Goal: Task Accomplishment & Management: Use online tool/utility

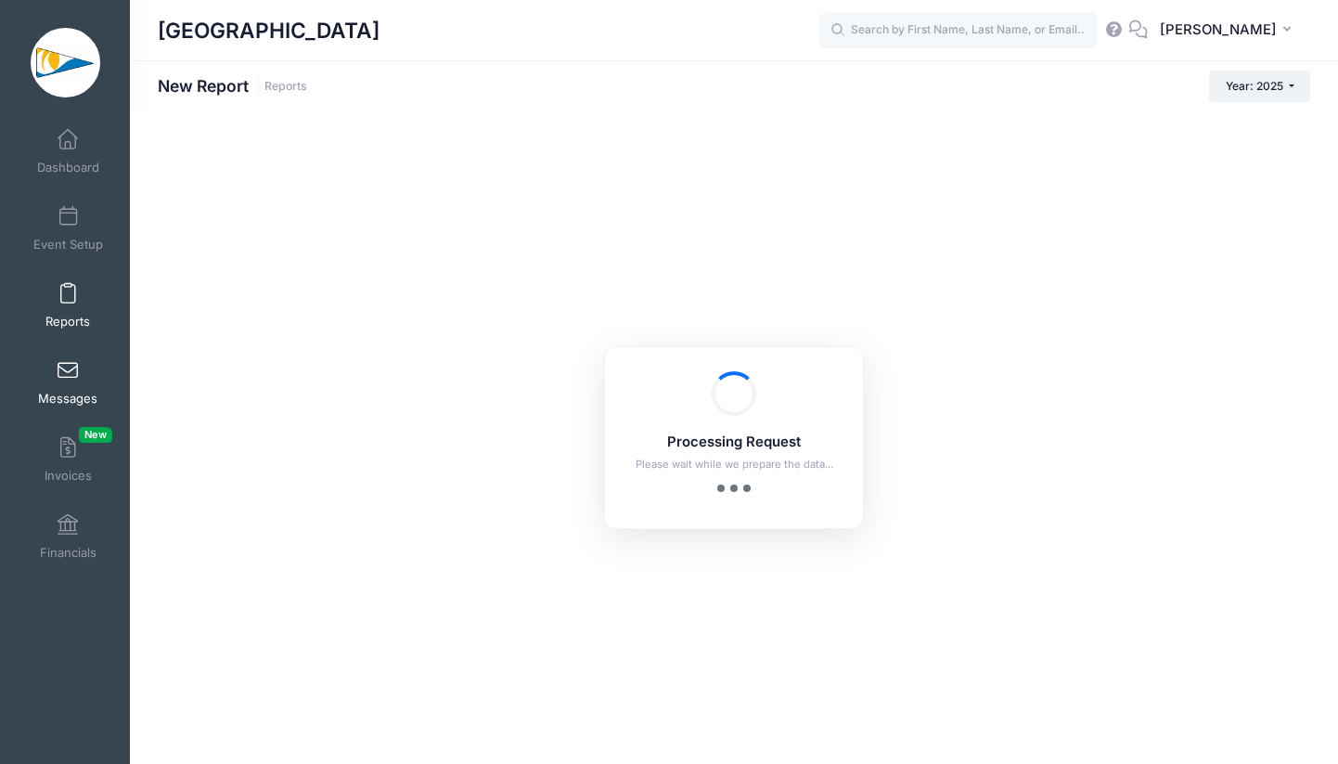
checkbox input "true"
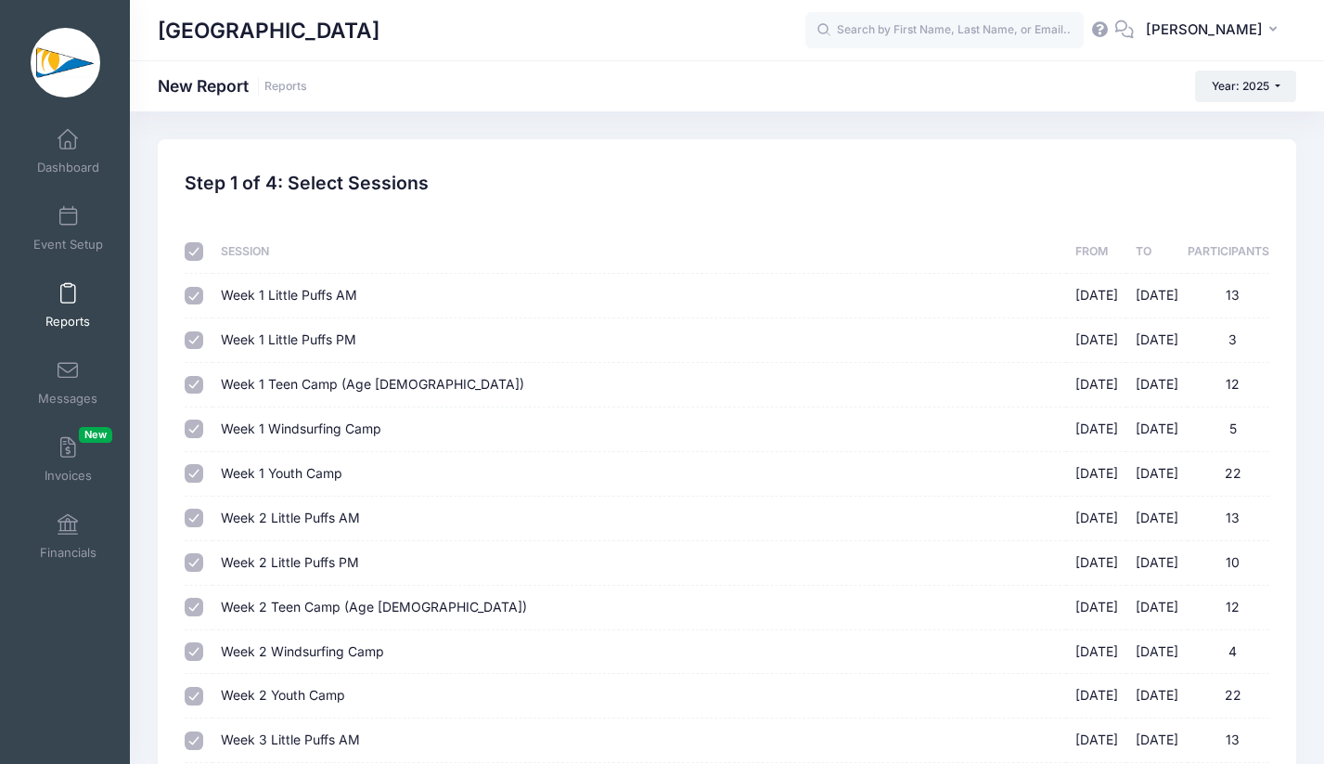
click at [192, 249] on input "checkbox" at bounding box center [194, 251] width 19 height 19
checkbox input "false"
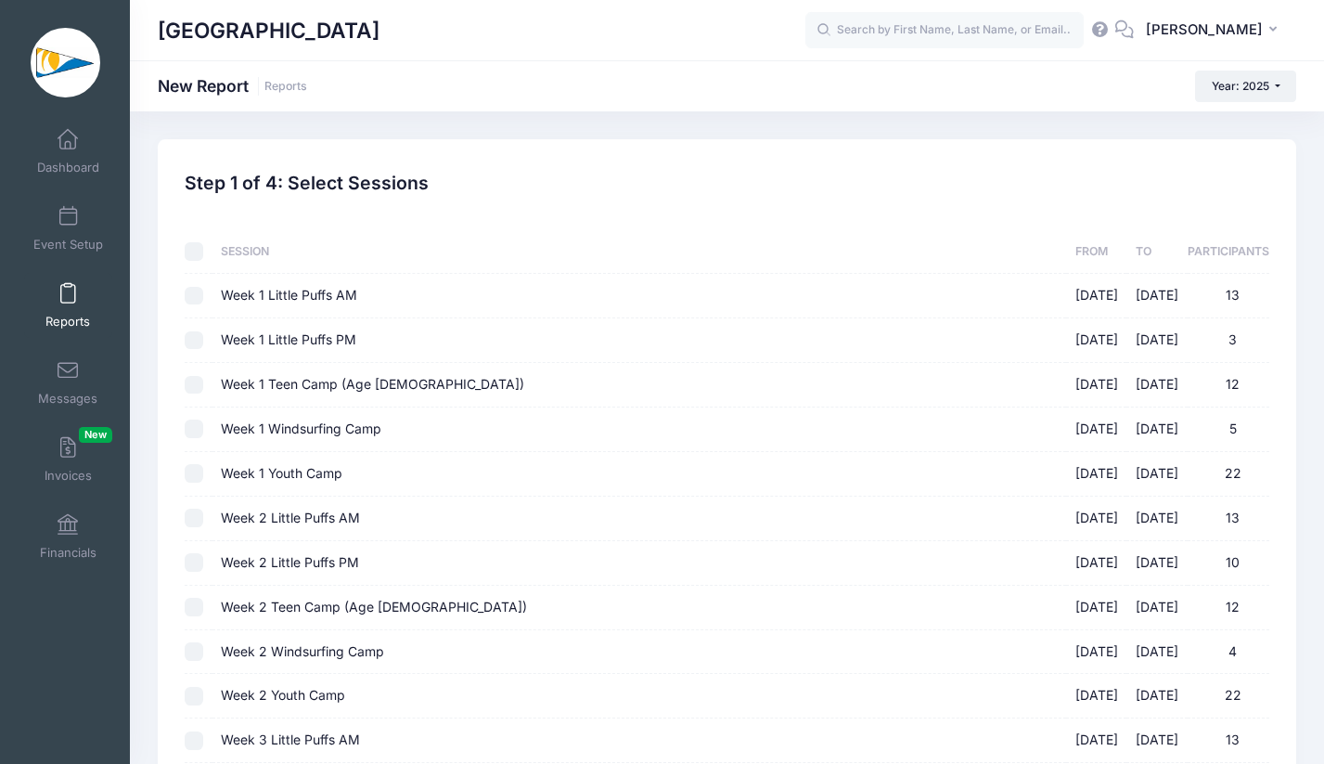
checkbox input "false"
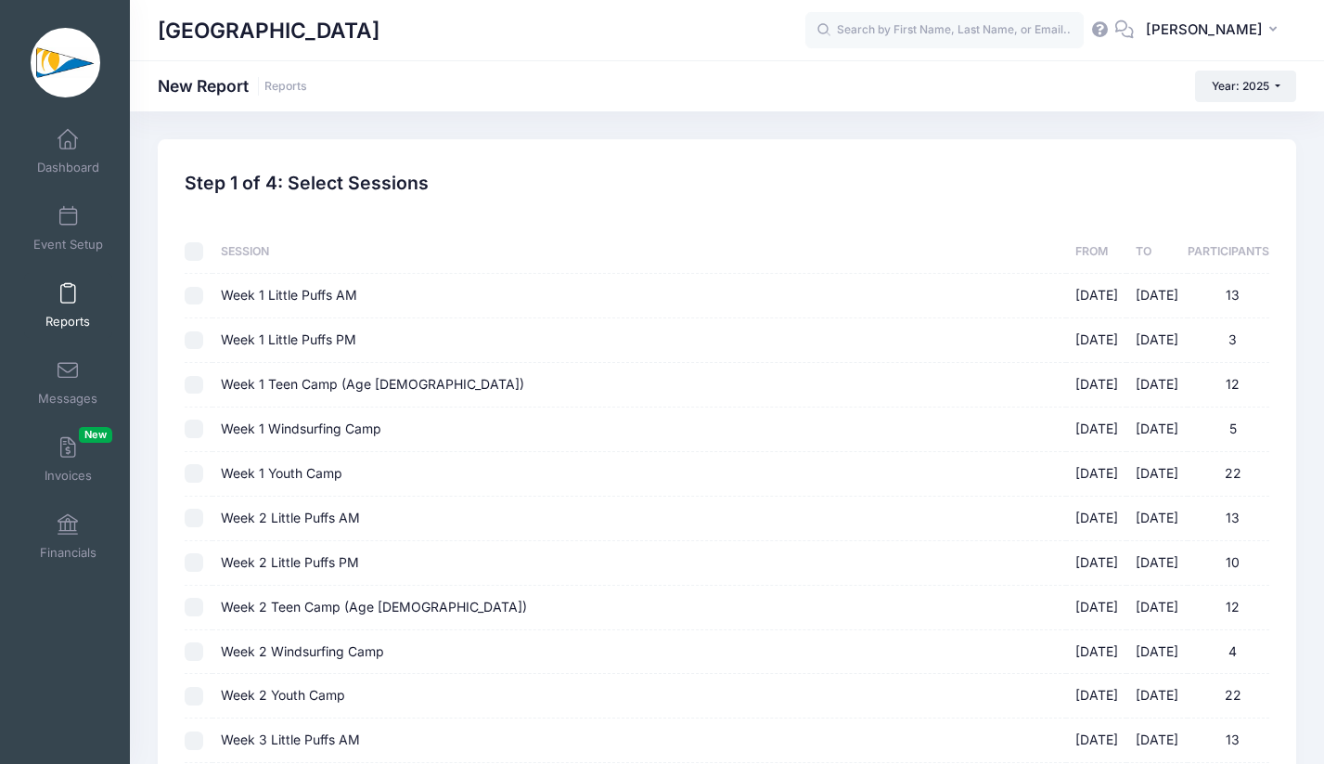
checkbox input "false"
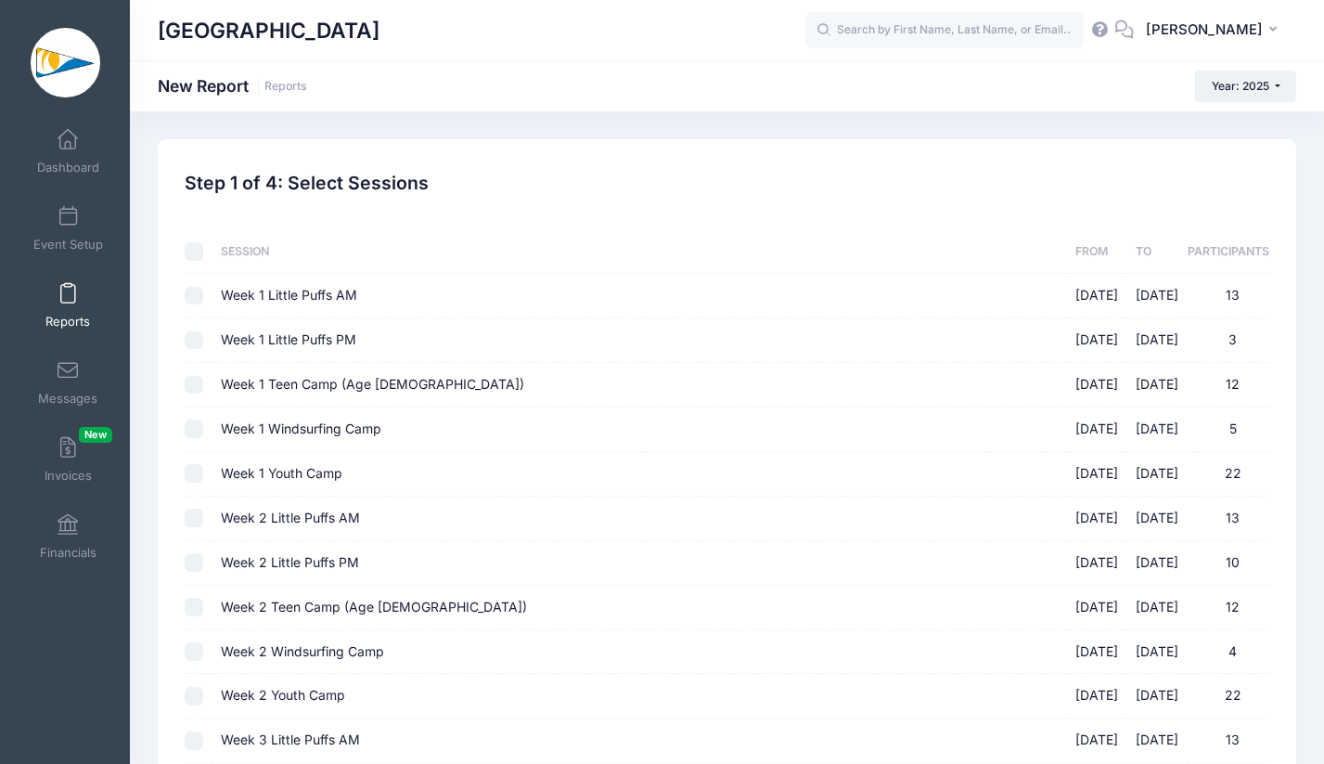
checkbox input "false"
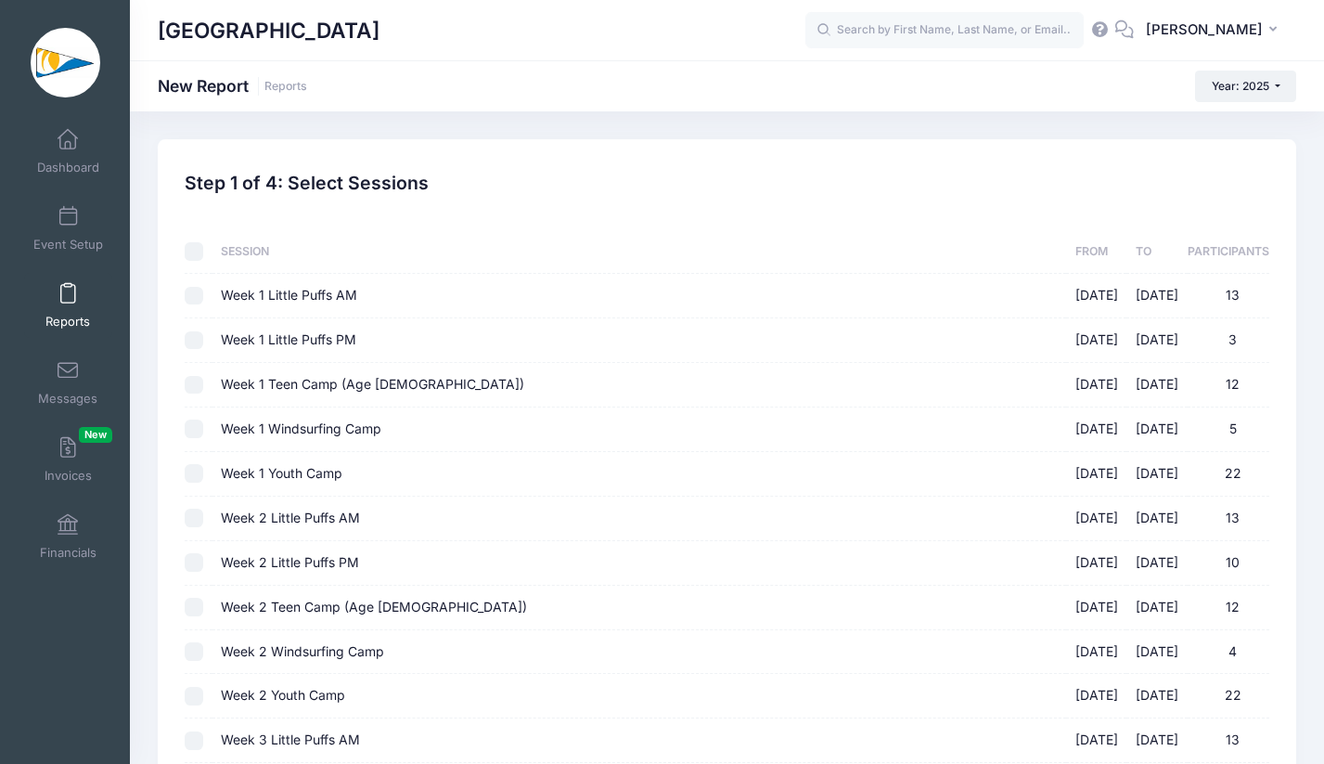
checkbox input "false"
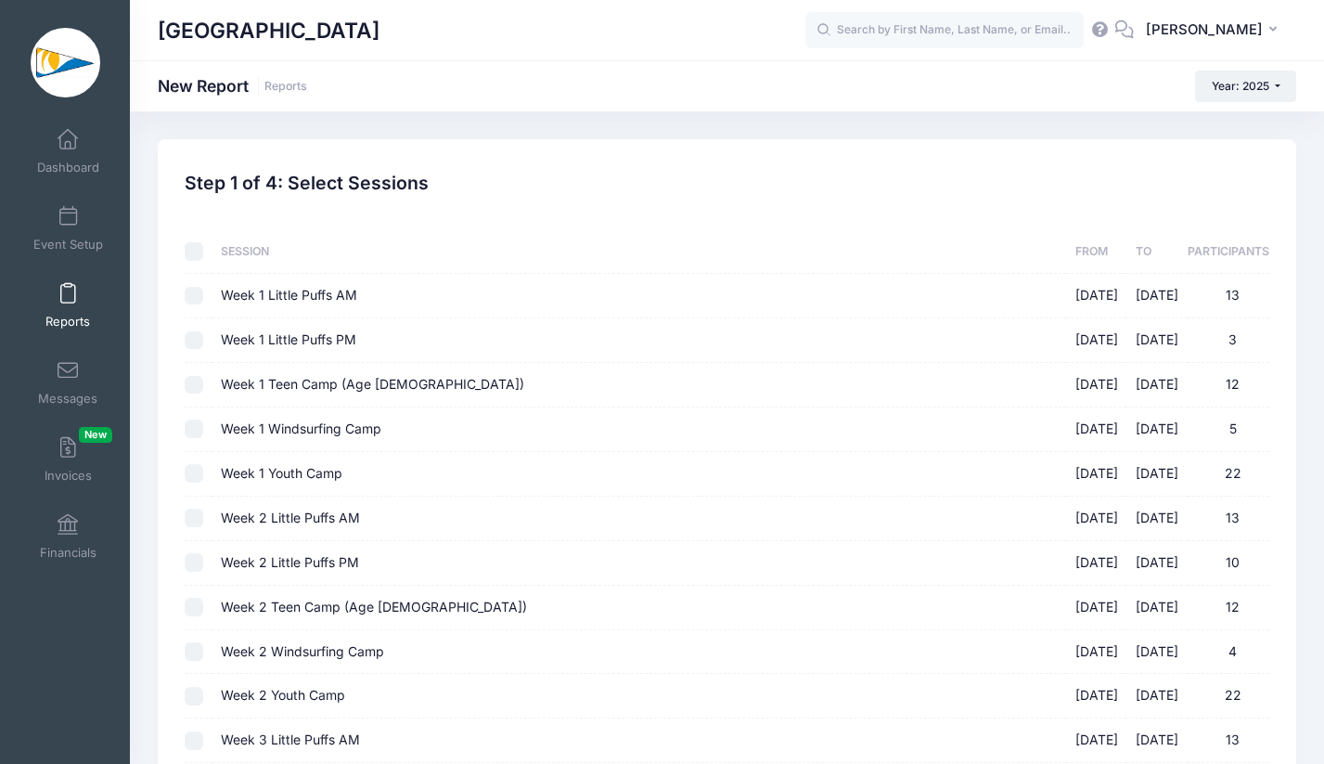
checkbox input "false"
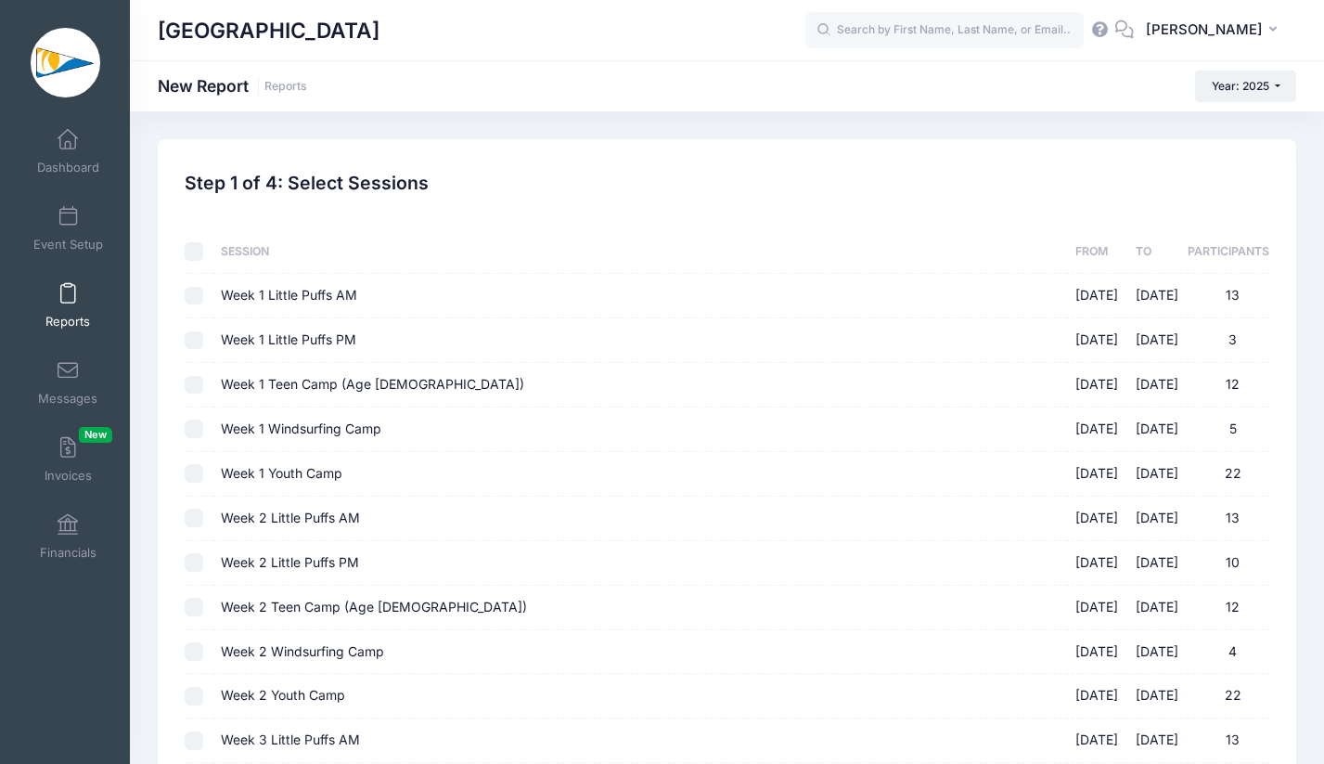
checkbox input "false"
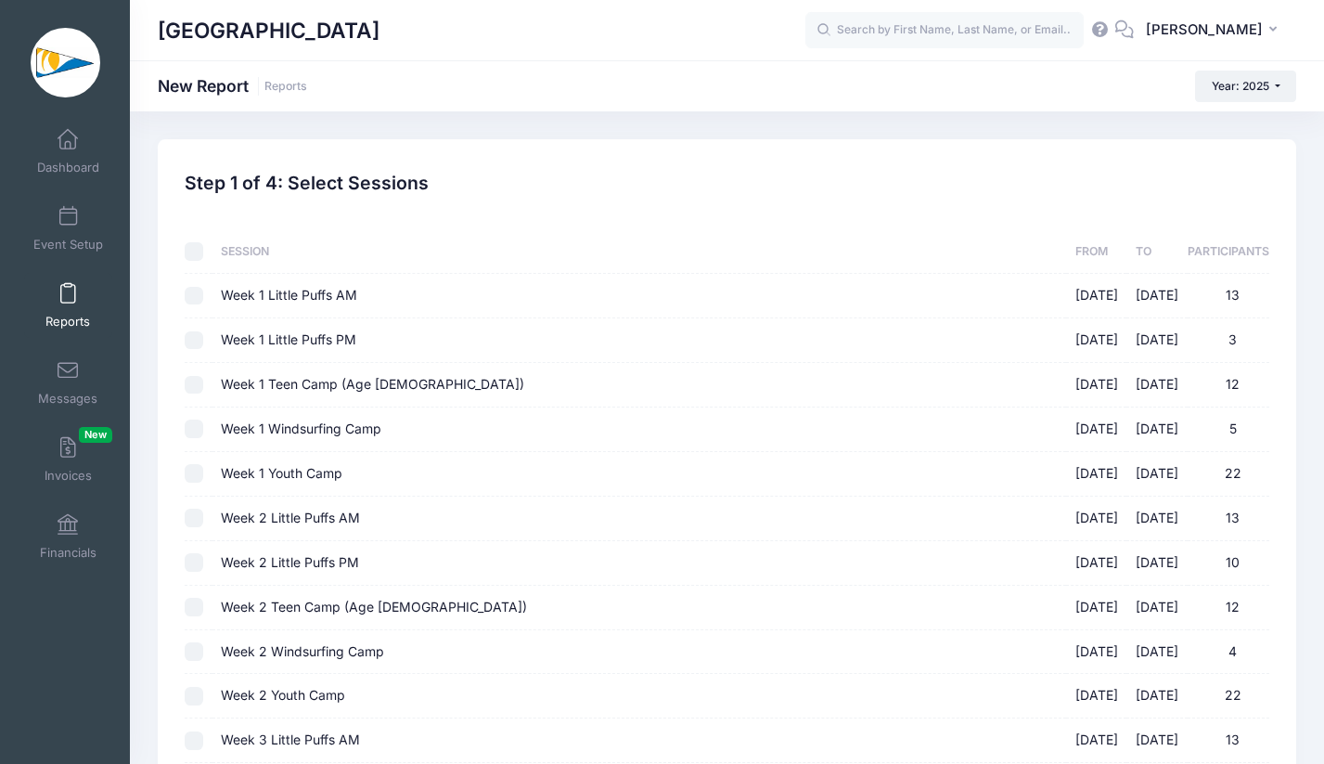
checkbox input "false"
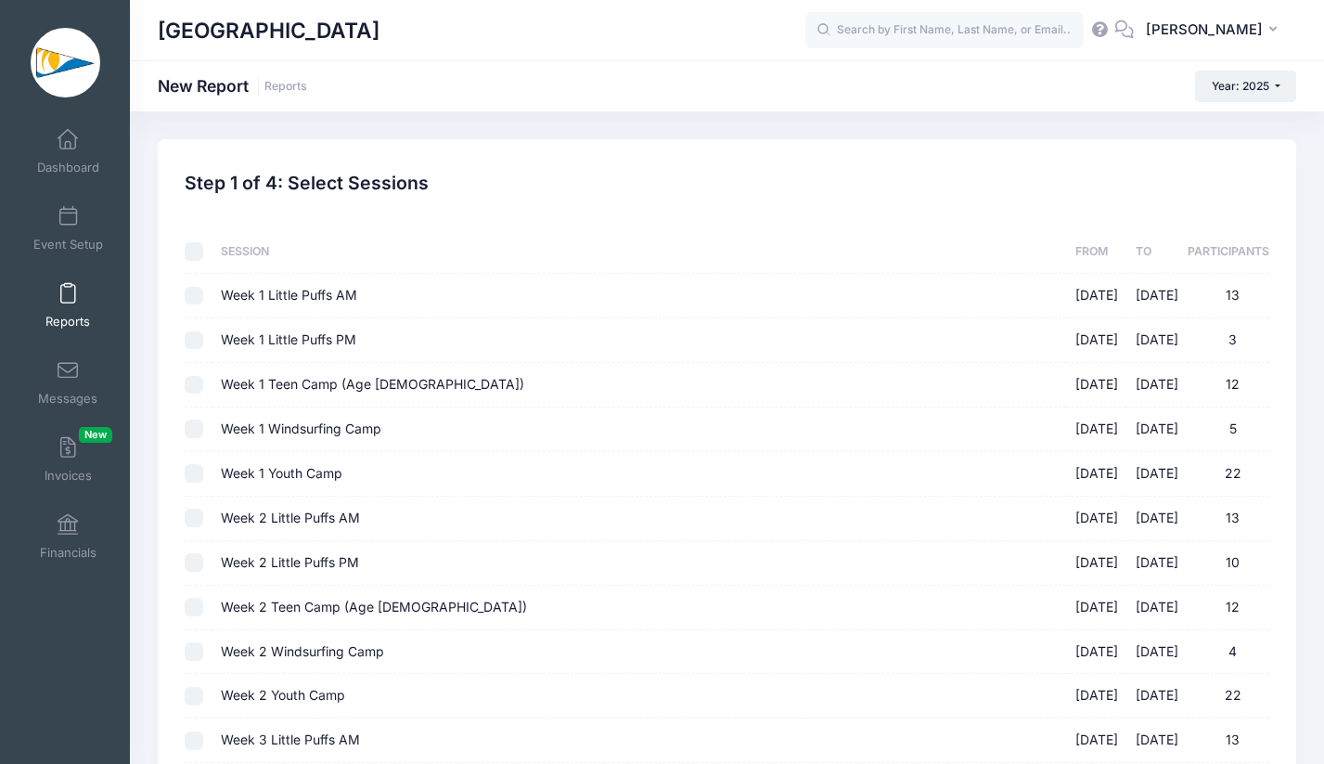
checkbox input "false"
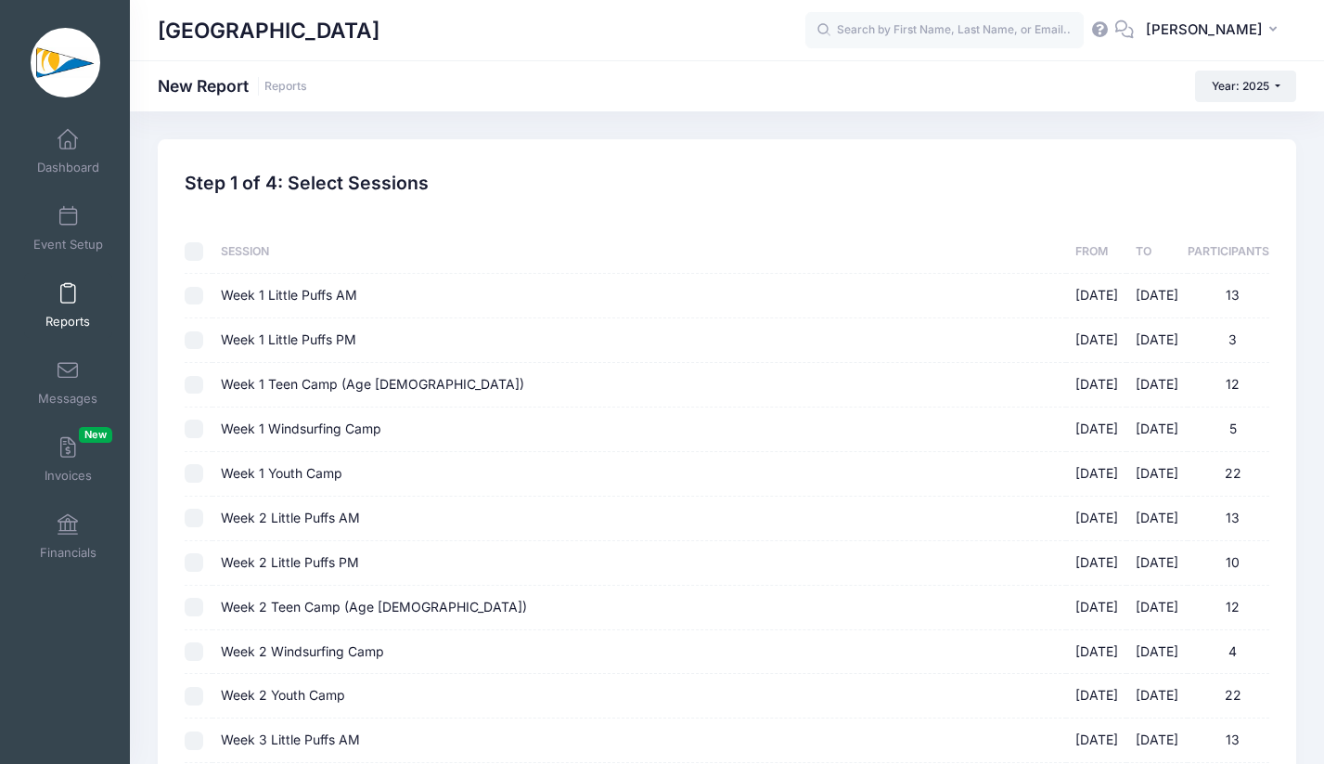
checkbox input "false"
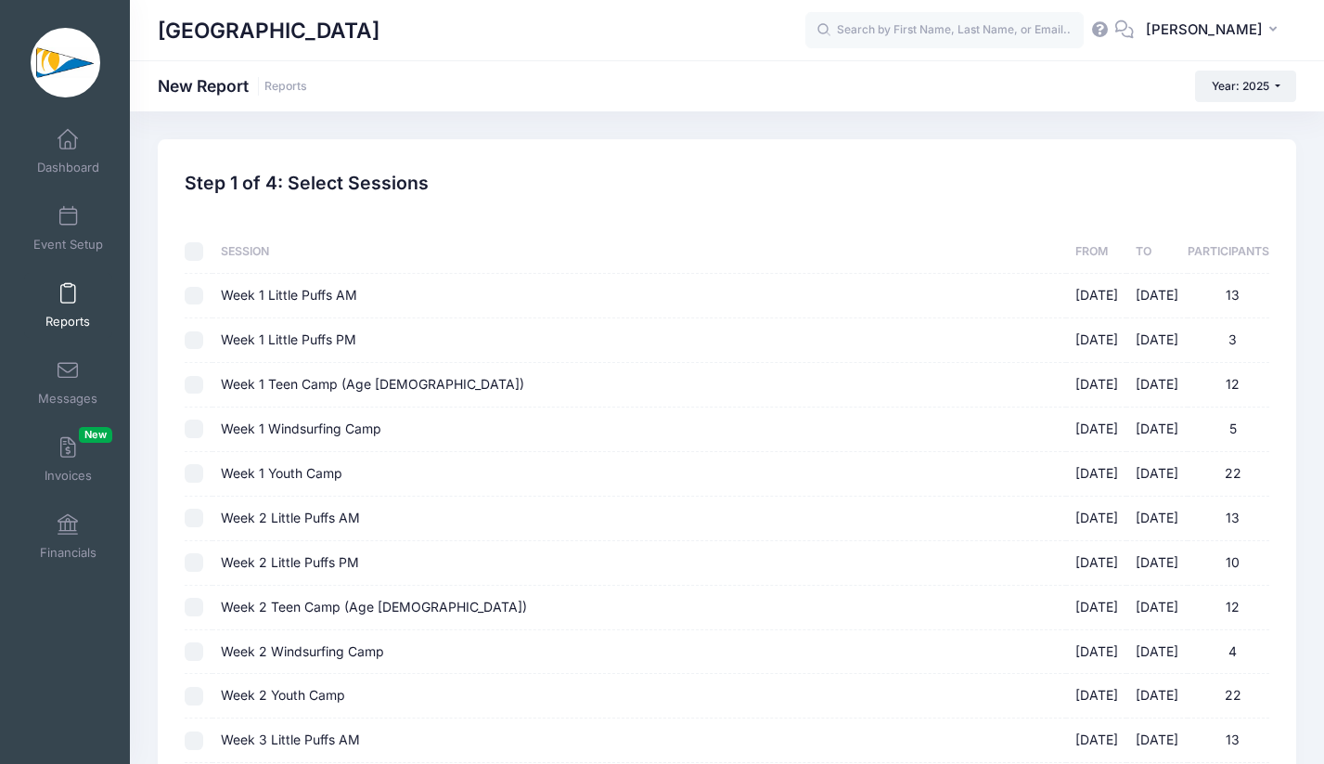
checkbox input "false"
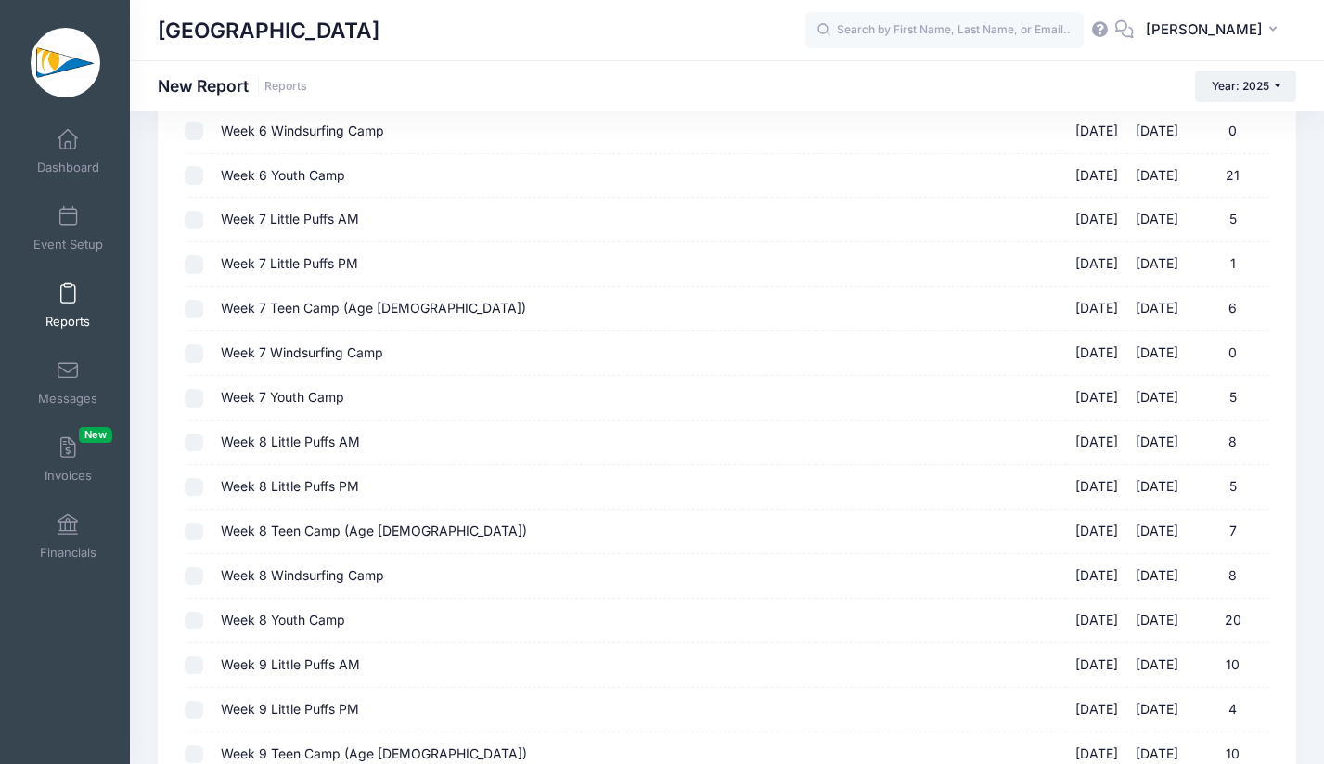
scroll to position [2010, 0]
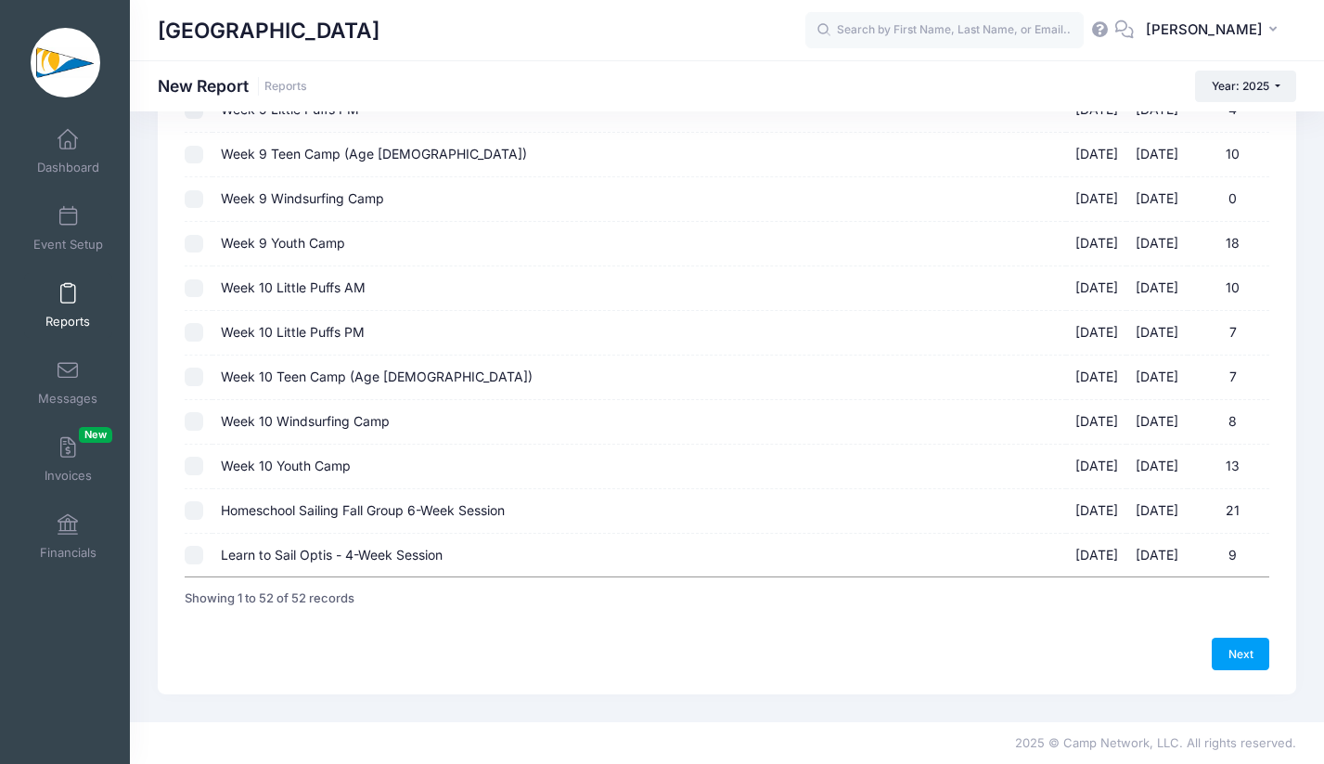
click at [799, 556] on label "Learn to Sail Optis - 4-Week Session [DATE] - [DATE] 9" at bounding box center [639, 555] width 836 height 19
click at [203, 556] on input "Learn to Sail Optis - 4-Week Session [DATE] - [DATE] 9" at bounding box center [194, 555] width 19 height 19
checkbox input "true"
click at [1249, 665] on link "Next" at bounding box center [1241, 654] width 58 height 32
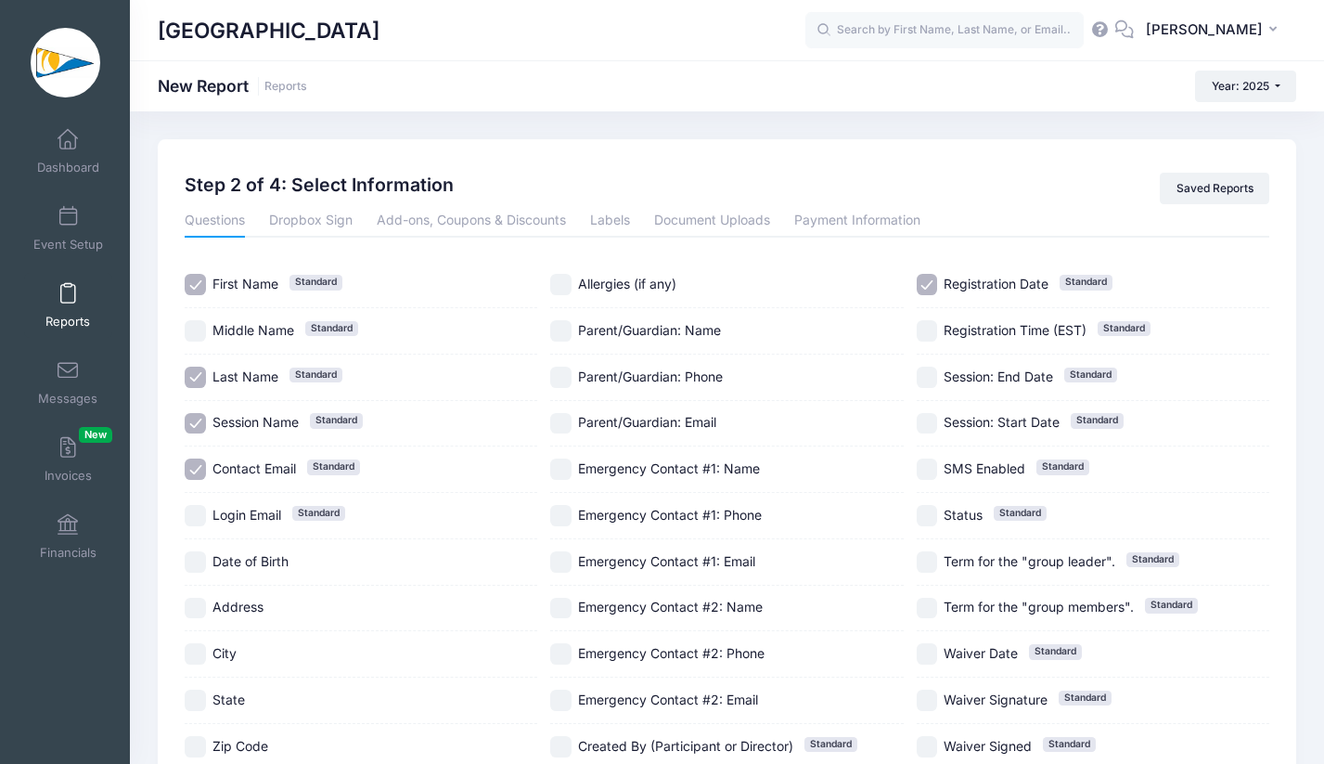
click at [932, 286] on input "Registration Date Standard" at bounding box center [927, 284] width 21 height 21
checkbox input "false"
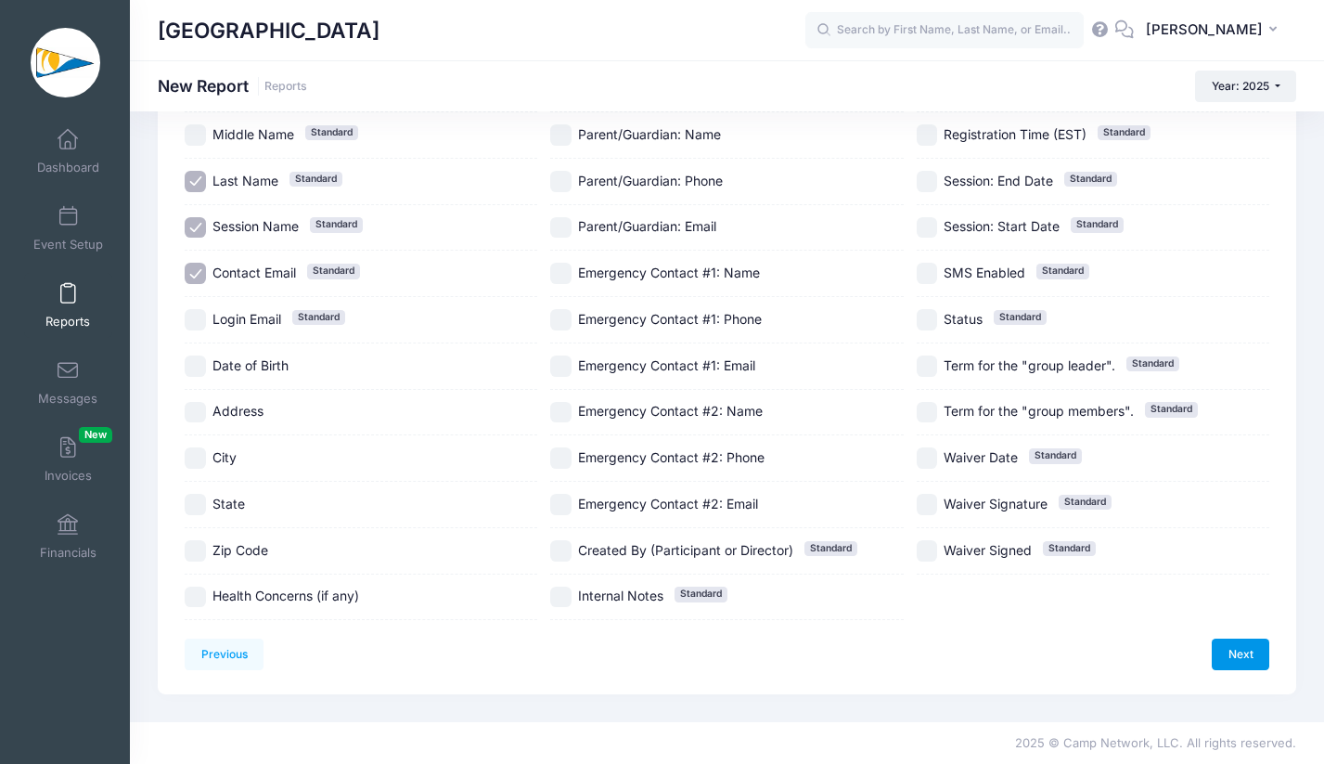
click at [1238, 663] on link "Next" at bounding box center [1241, 655] width 58 height 32
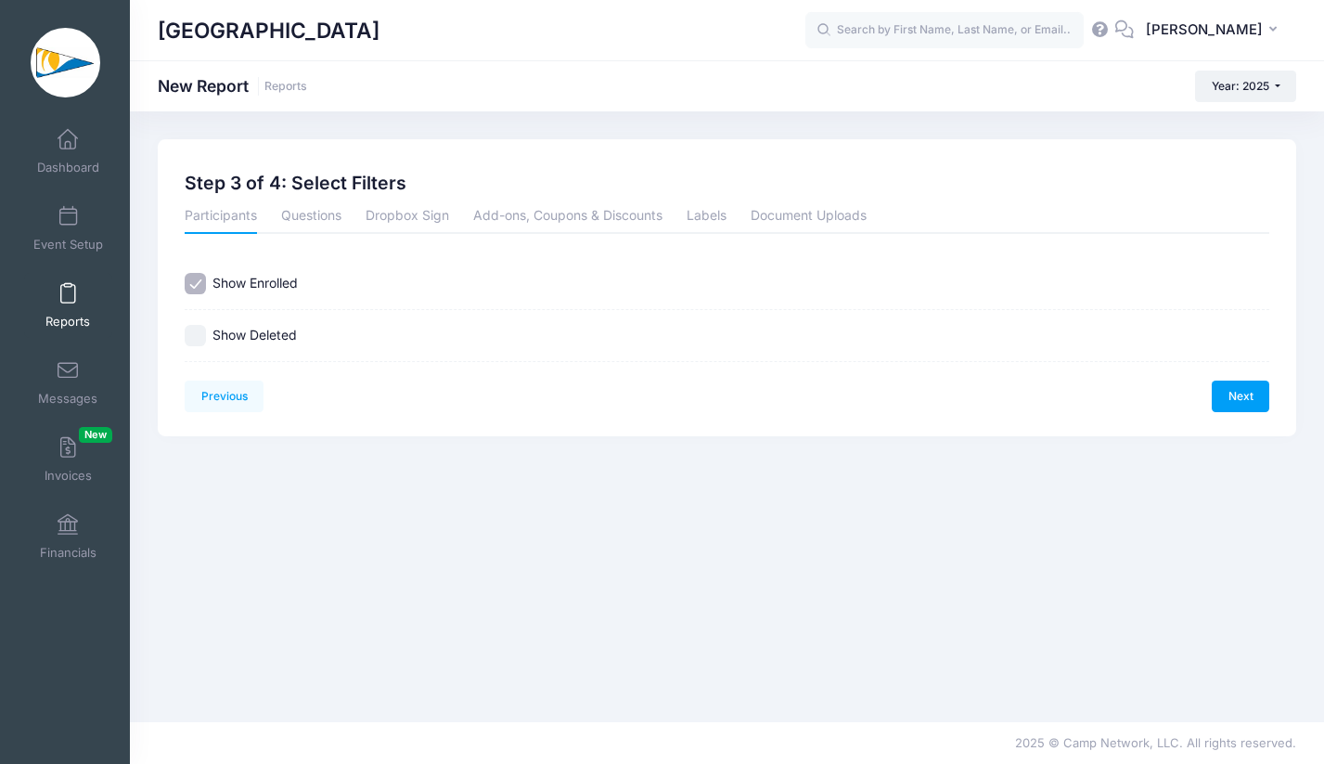
scroll to position [0, 0]
click at [1258, 403] on link "Next" at bounding box center [1255, 397] width 58 height 32
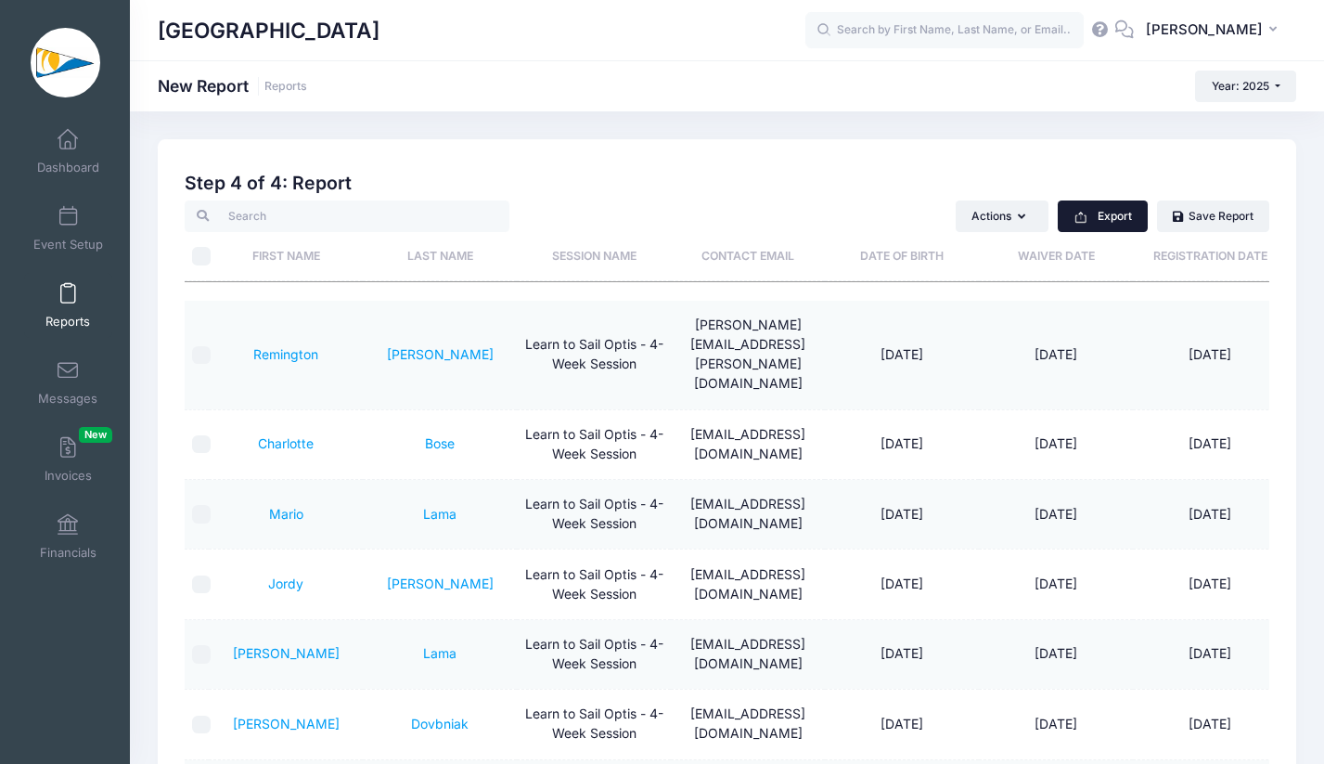
click at [1135, 208] on button "Export" at bounding box center [1103, 216] width 90 height 32
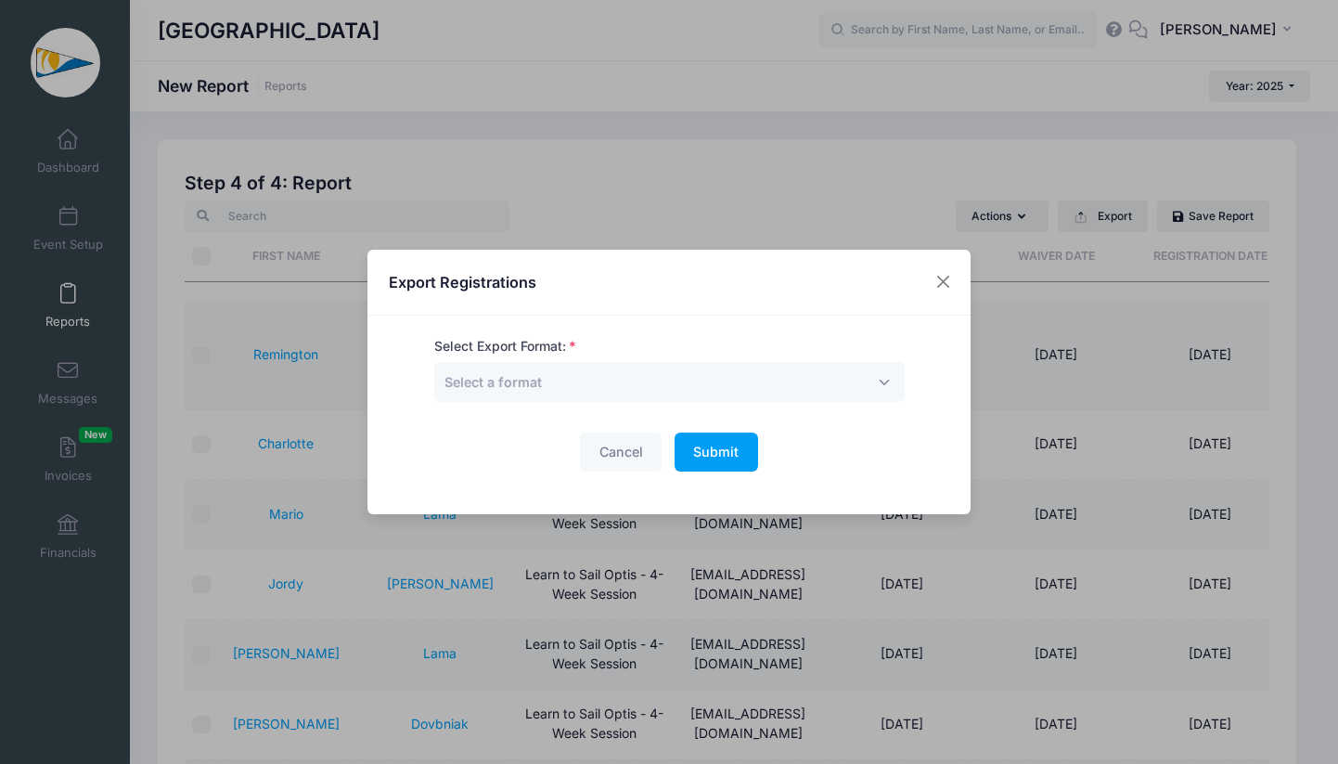
click at [760, 354] on div "Select Export Format: Excel CSV Print Select a format" at bounding box center [669, 369] width 471 height 65
click at [760, 371] on span "Select a format" at bounding box center [669, 382] width 471 height 40
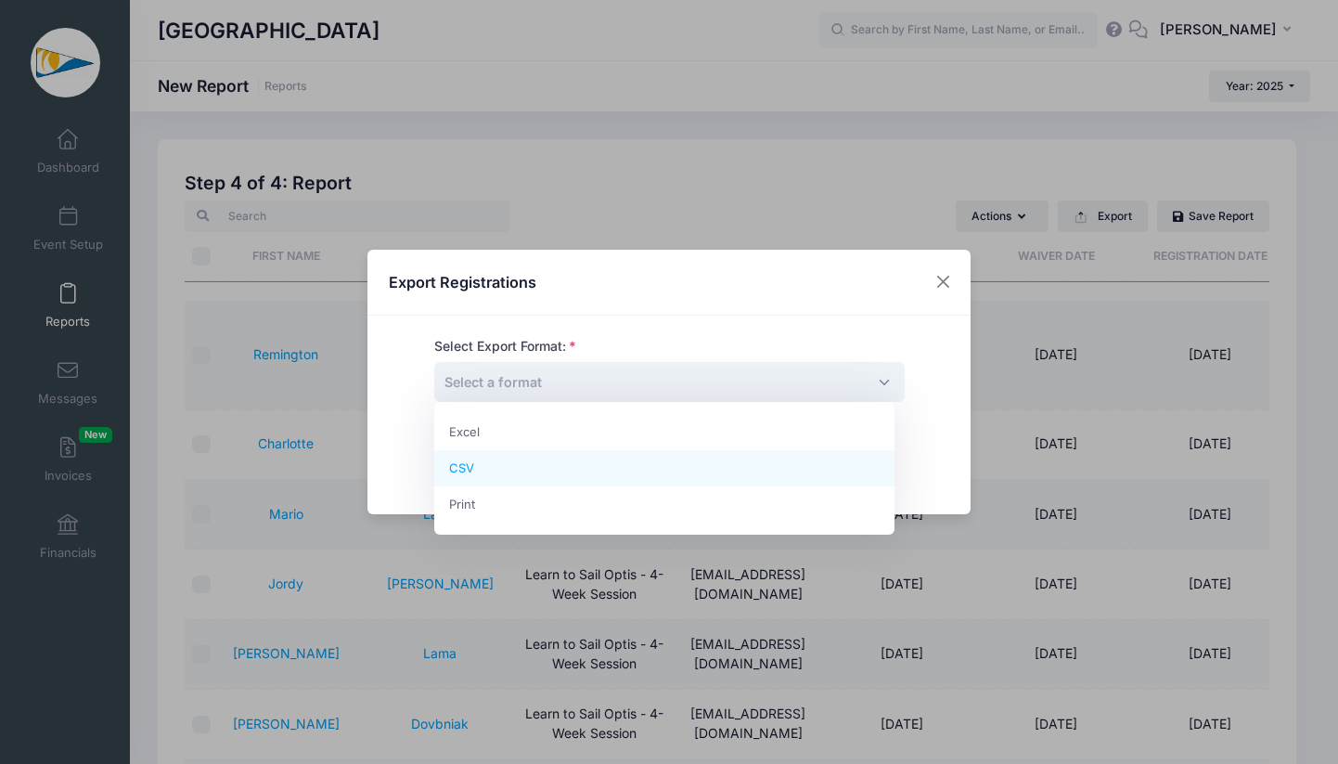
select select "csv"
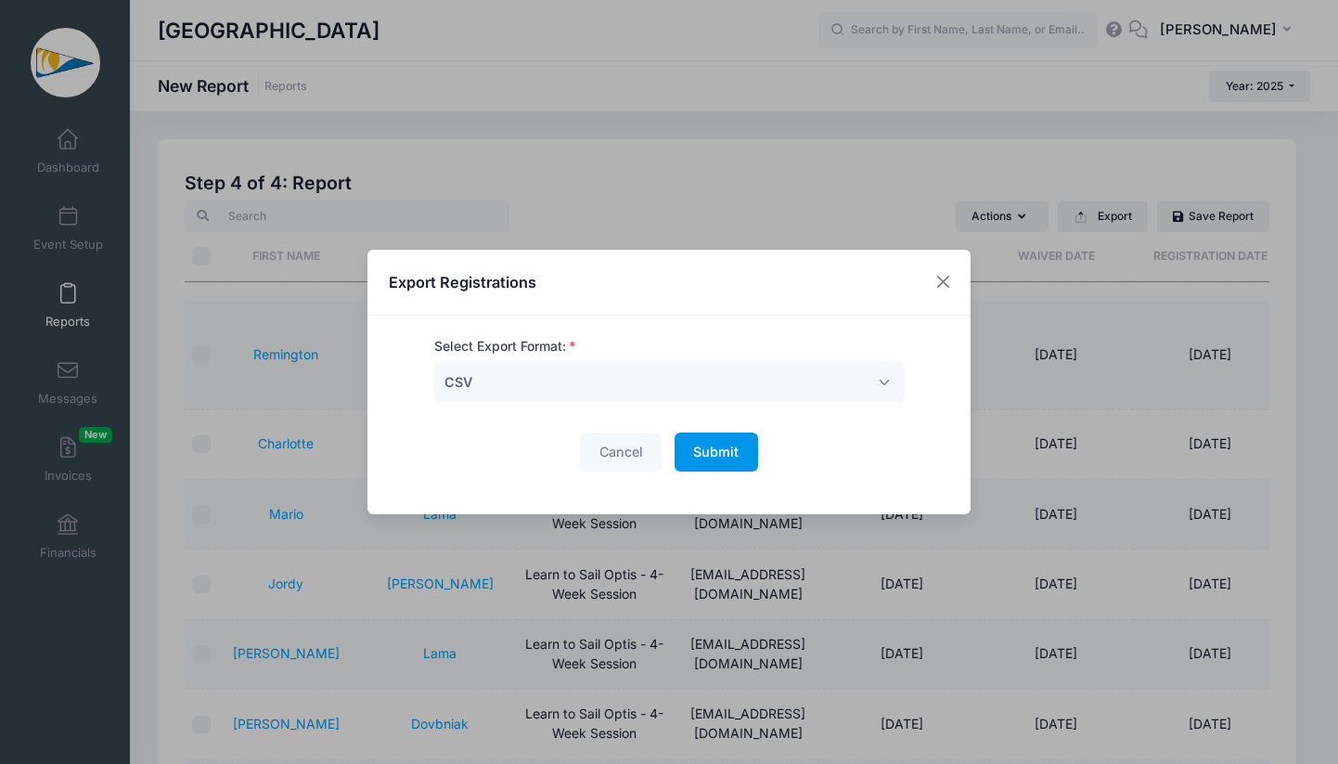
click at [720, 460] on button "Submit Please wait..." at bounding box center [717, 453] width 84 height 40
